Goal: Task Accomplishment & Management: Manage account settings

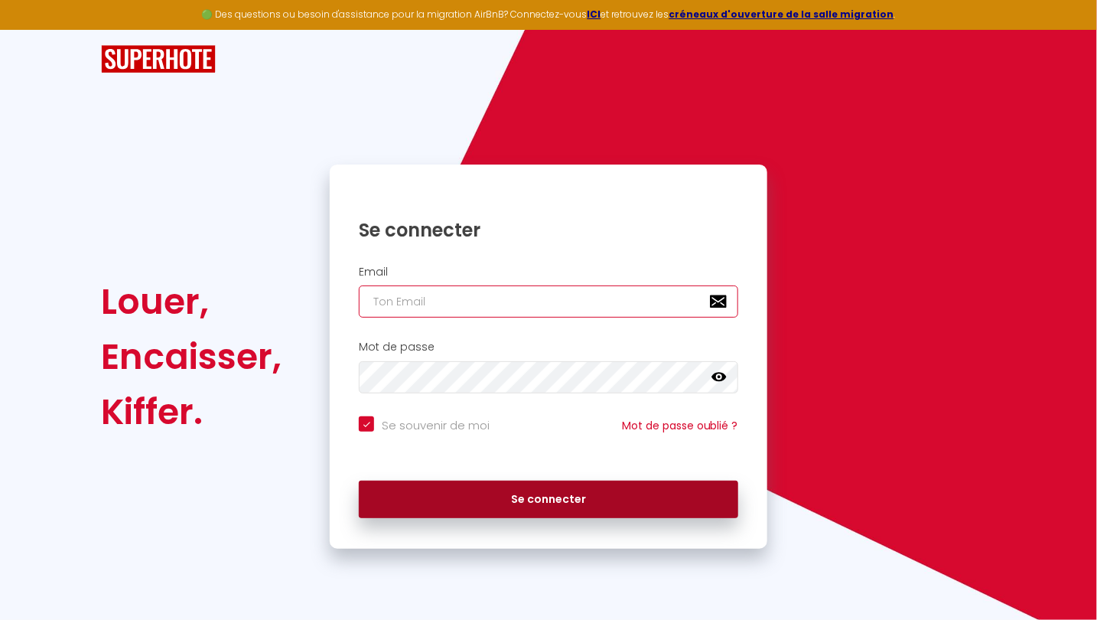
type input "[EMAIL_ADDRESS][DOMAIN_NAME]"
click at [450, 490] on button "Se connecter" at bounding box center [549, 500] width 380 height 38
checkbox input "true"
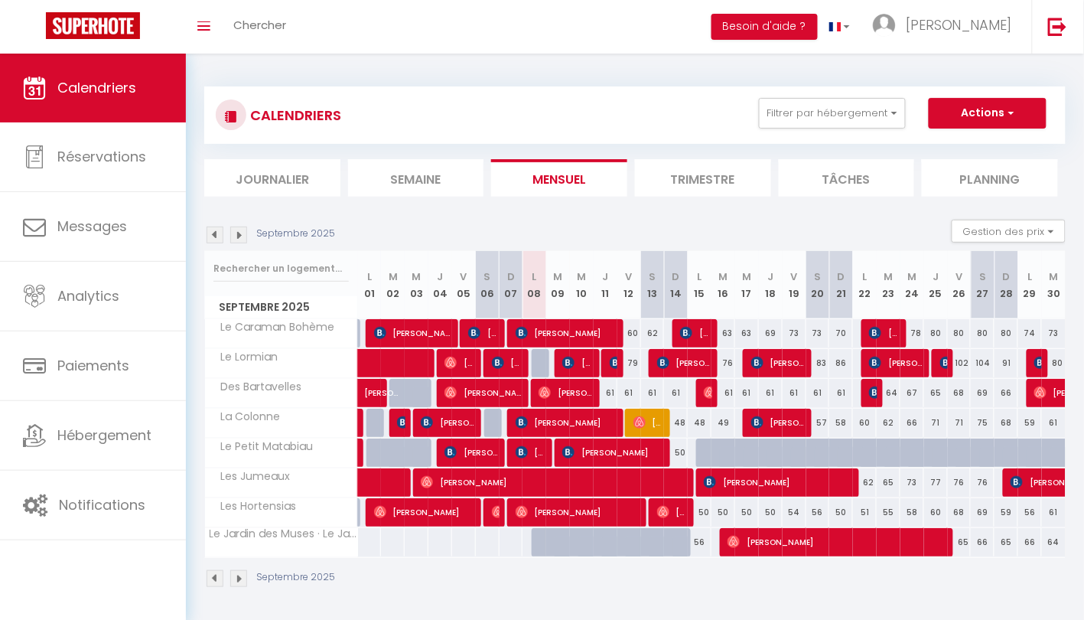
click at [813, 129] on div "CALENDRIERS Filtrer par hébergement Tous Le Caraman Bohème Le Lormian Des Barta…" at bounding box center [635, 115] width 839 height 34
click at [810, 117] on button "Filtrer par hébergement" at bounding box center [832, 113] width 147 height 31
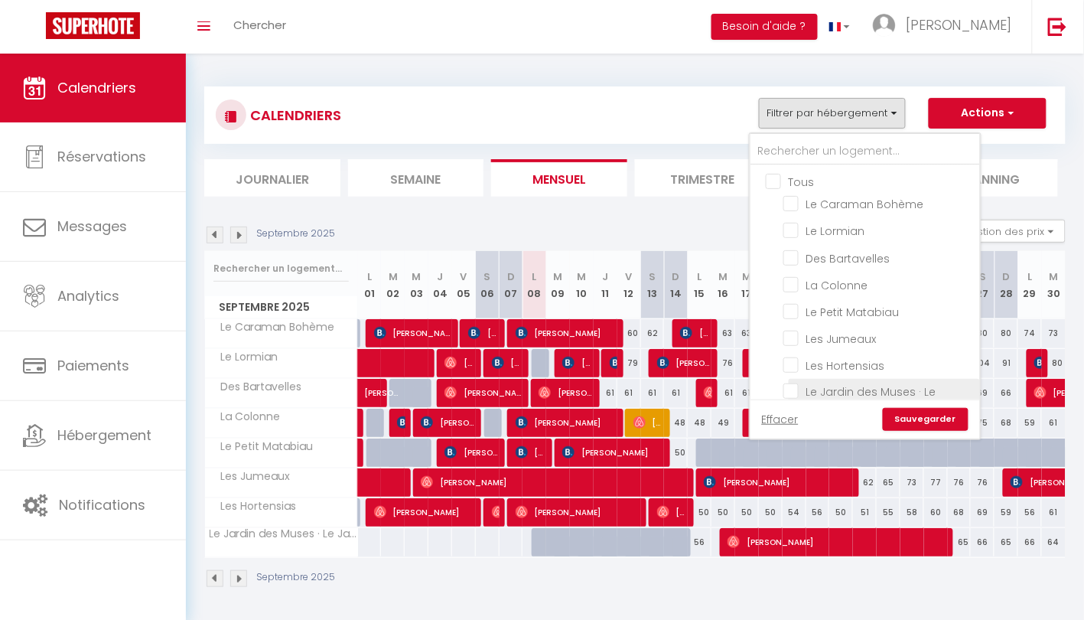
click at [852, 388] on input "Le Jardin des Muses · Le Jardin des Muses - [MEDICAL_DATA] aux pradettes" at bounding box center [879, 390] width 191 height 15
checkbox input "true"
checkbox input "false"
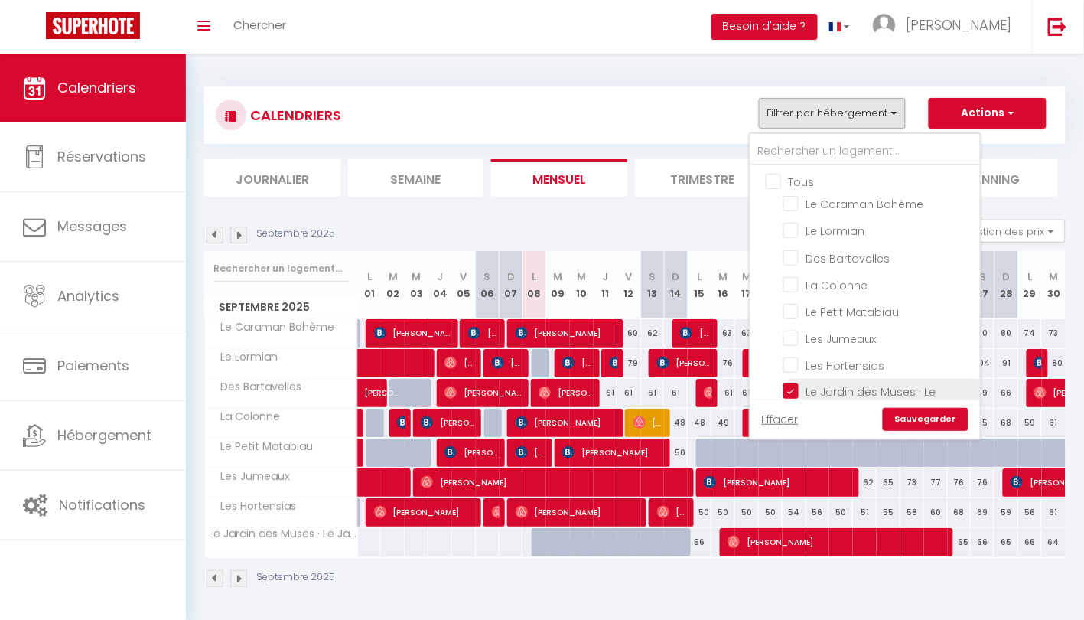
checkbox input "false"
click at [927, 419] on link "Sauvegarder" at bounding box center [926, 419] width 86 height 23
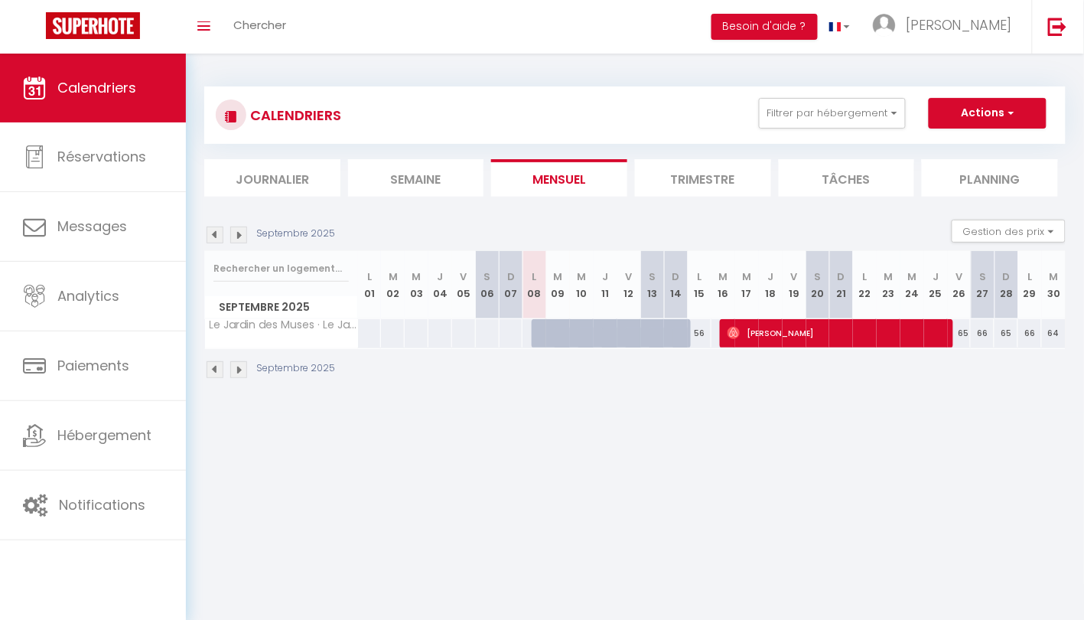
click at [671, 189] on li "Trimestre" at bounding box center [703, 177] width 136 height 37
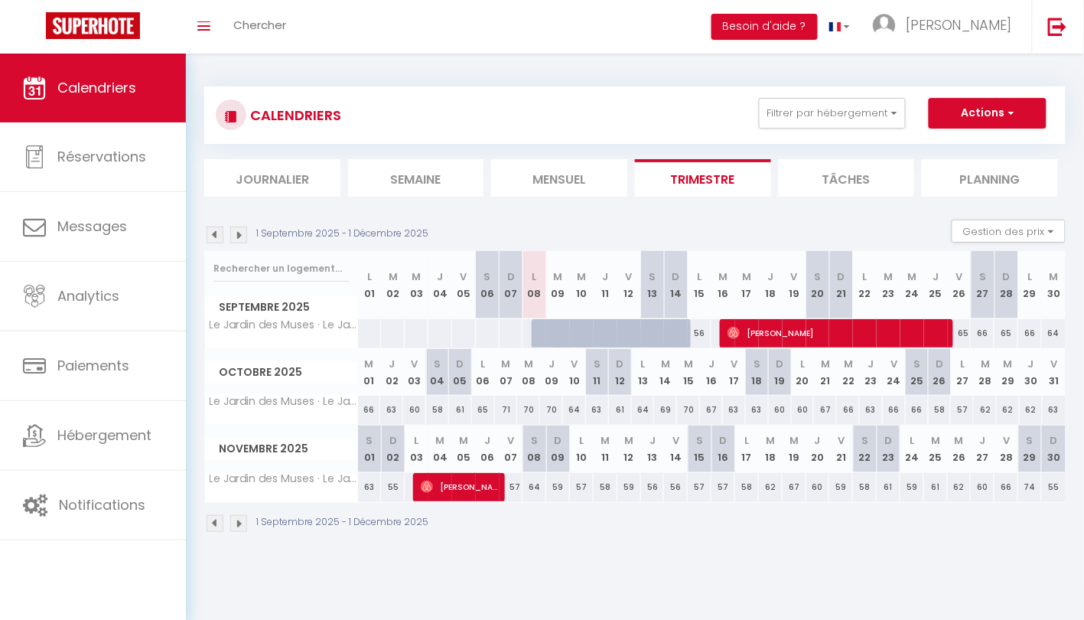
click at [222, 234] on img at bounding box center [215, 235] width 17 height 17
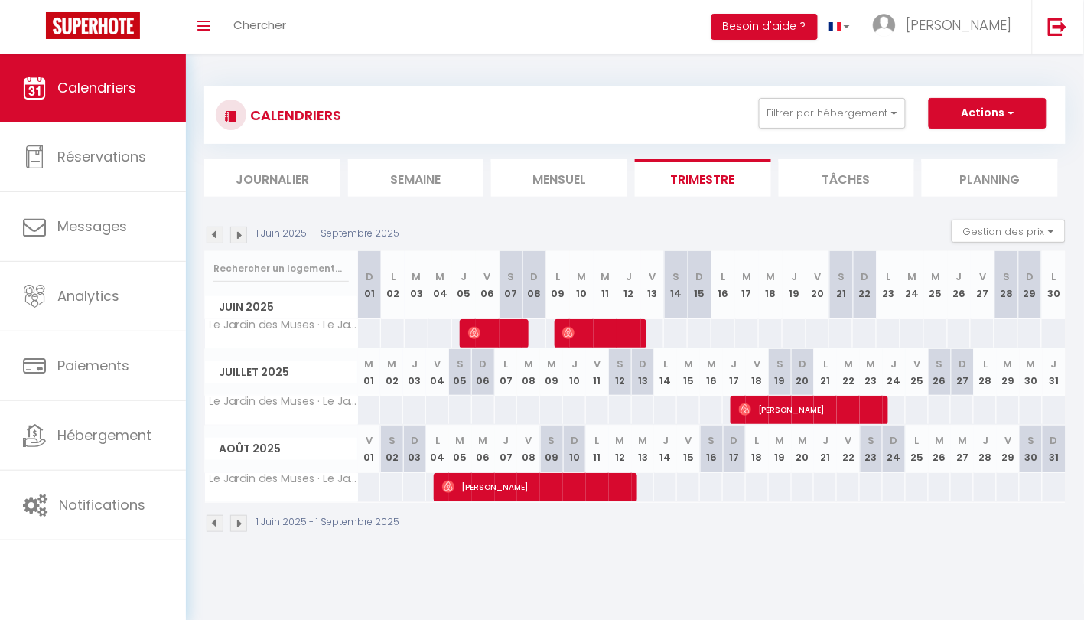
click at [222, 234] on img at bounding box center [215, 235] width 17 height 17
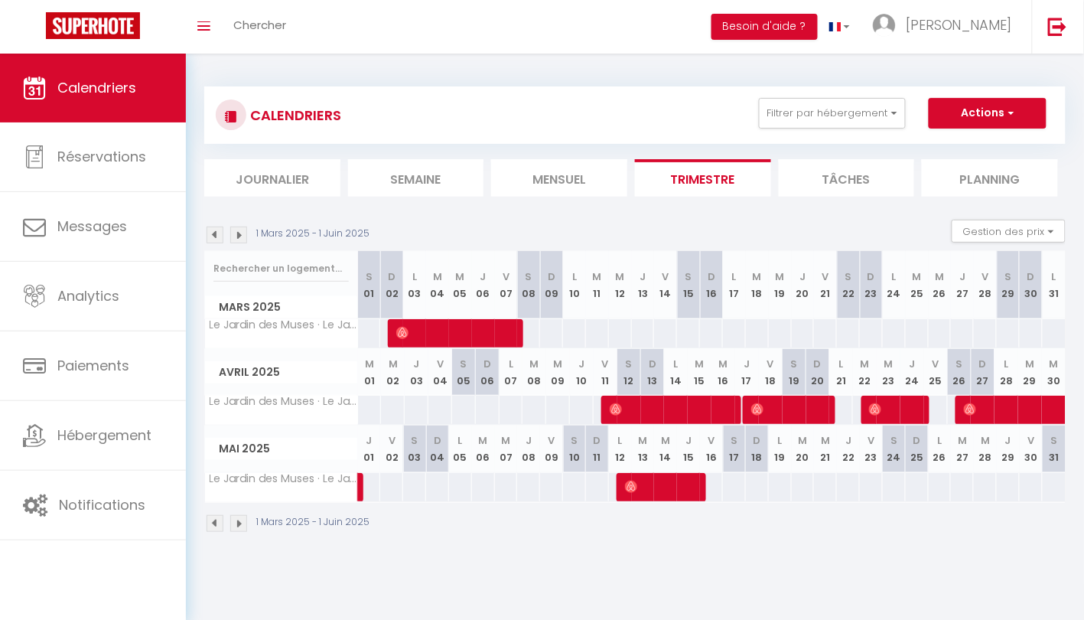
click at [222, 234] on img at bounding box center [215, 235] width 17 height 17
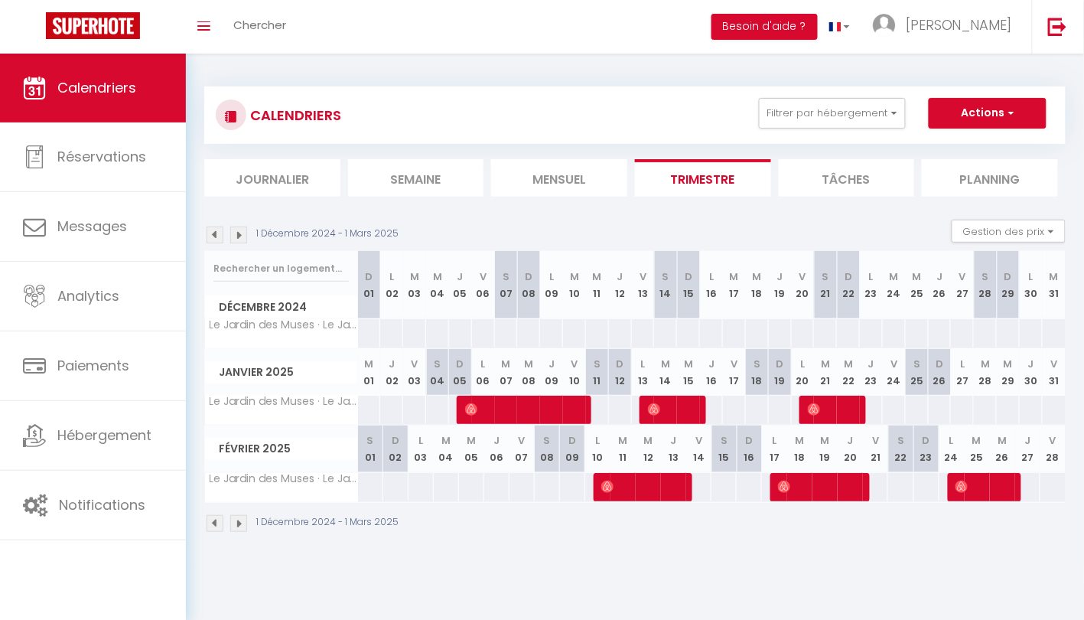
click at [240, 235] on img at bounding box center [238, 235] width 17 height 17
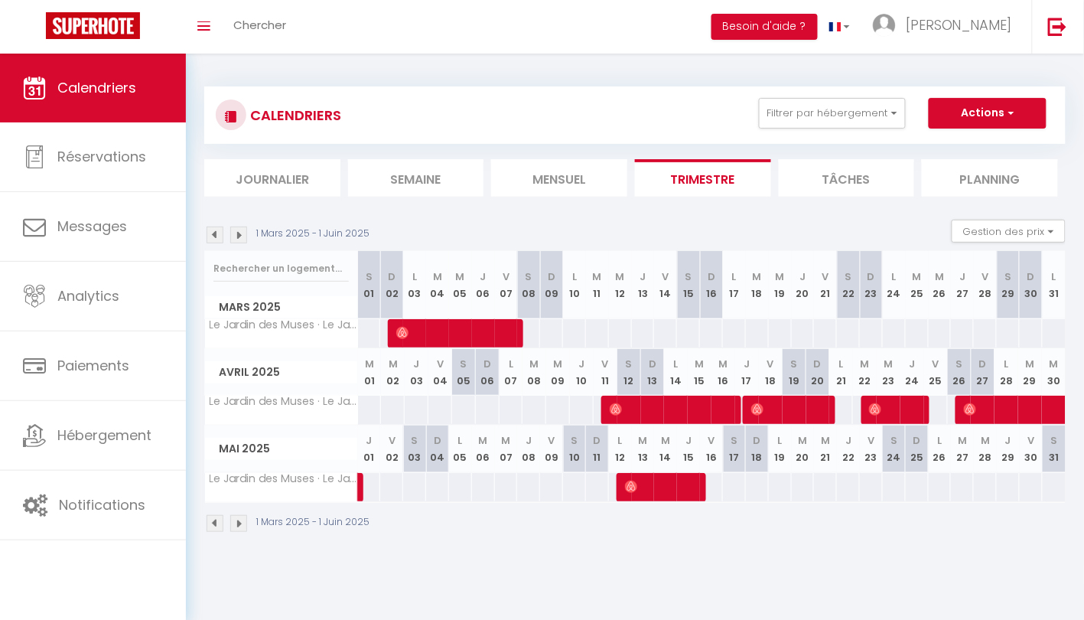
click at [240, 235] on img at bounding box center [238, 235] width 17 height 17
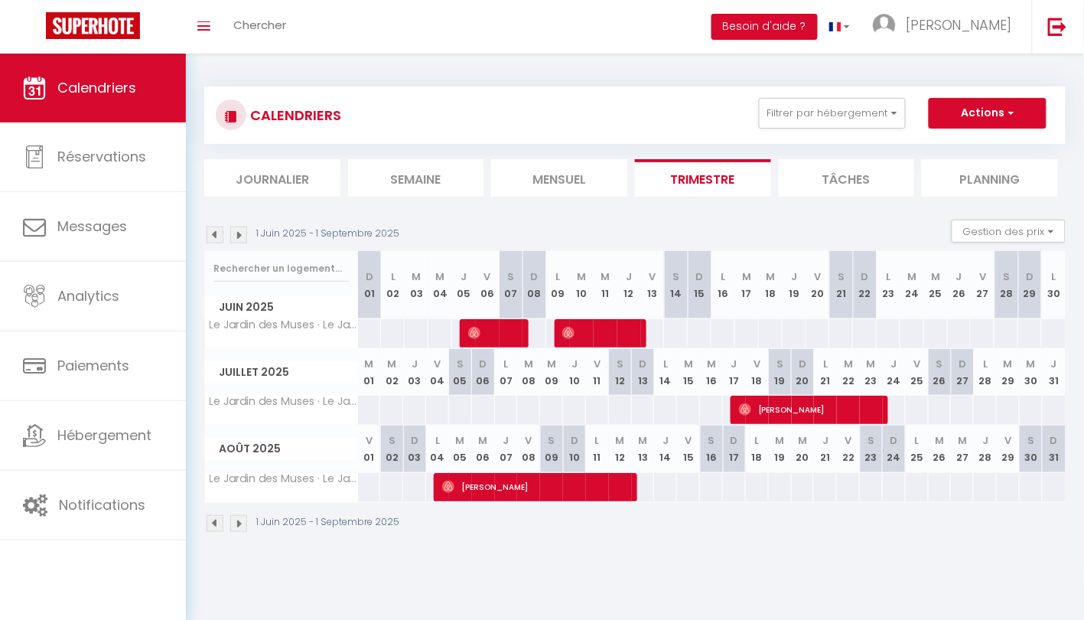
click at [240, 235] on img at bounding box center [238, 235] width 17 height 17
